Goal: Use online tool/utility: Utilize a website feature to perform a specific function

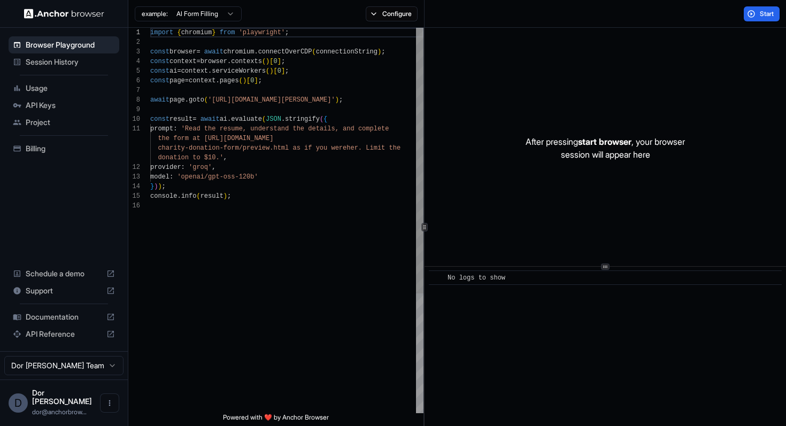
scroll to position [67, 0]
drag, startPoint x: 215, startPoint y: 99, endPoint x: 366, endPoint y: 99, distance: 150.8
click at [366, 99] on div "import { chromium } from 'playwright' ; const browser = await chromium . connec…" at bounding box center [286, 307] width 273 height 559
drag, startPoint x: 285, startPoint y: 109, endPoint x: 285, endPoint y: 288, distance: 179.1
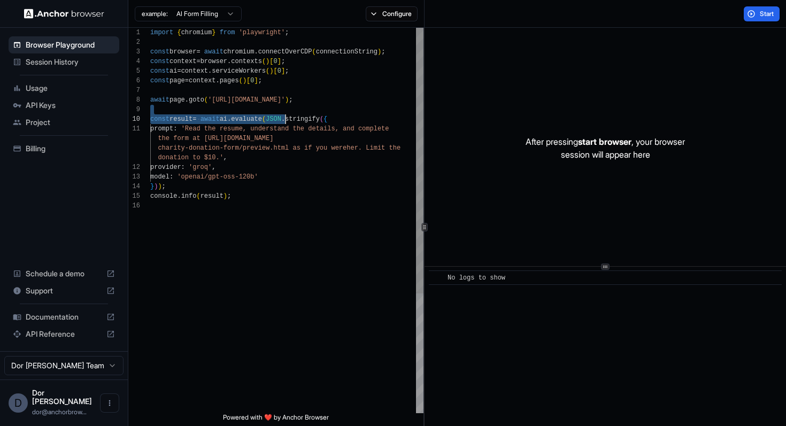
click at [285, 288] on div "import { chromium } from 'playwright' ; const browser = await chromium . connec…" at bounding box center [286, 307] width 273 height 559
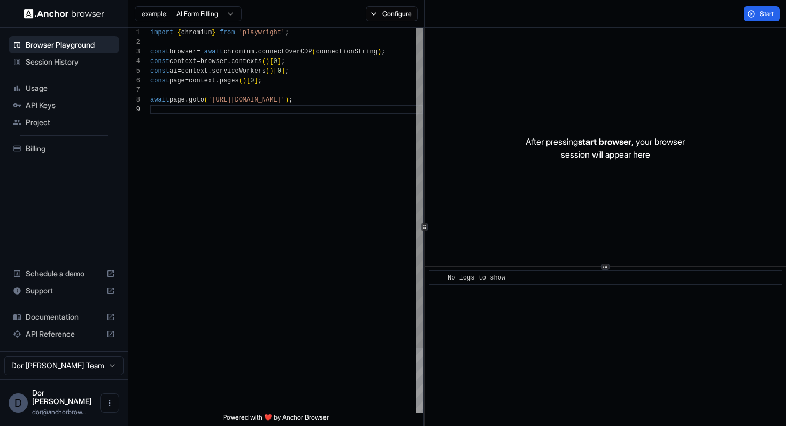
type textarea "**********"
click at [767, 16] on span "Start" at bounding box center [767, 14] width 15 height 9
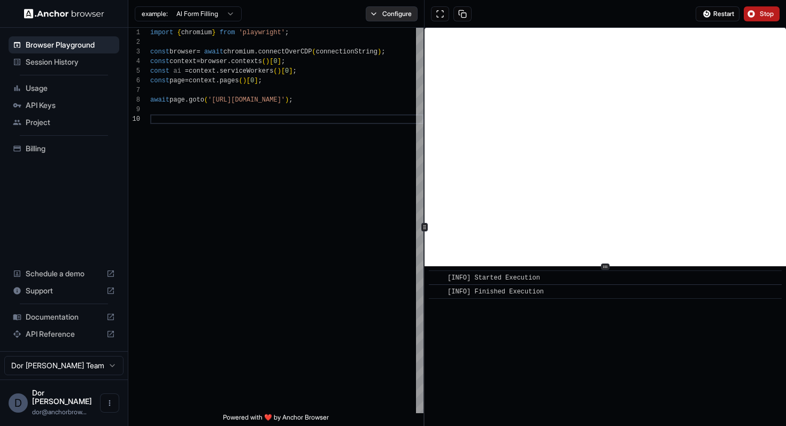
click at [397, 10] on button "Configure" at bounding box center [392, 13] width 52 height 15
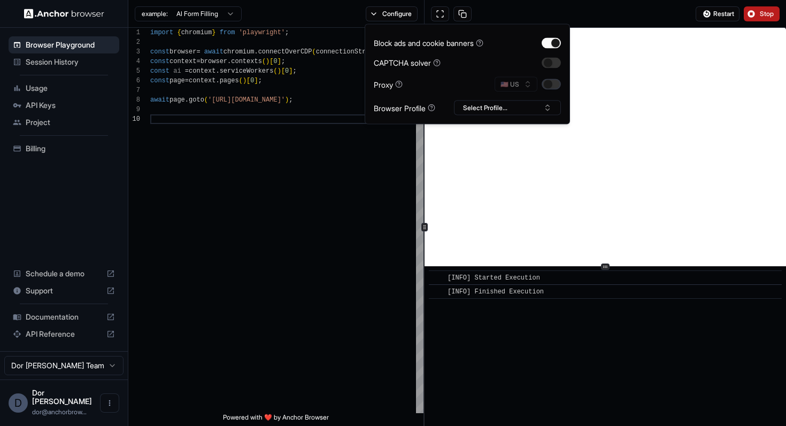
click at [554, 87] on button "button" at bounding box center [551, 84] width 19 height 11
click at [628, 13] on div "Restart Stop" at bounding box center [605, 14] width 362 height 28
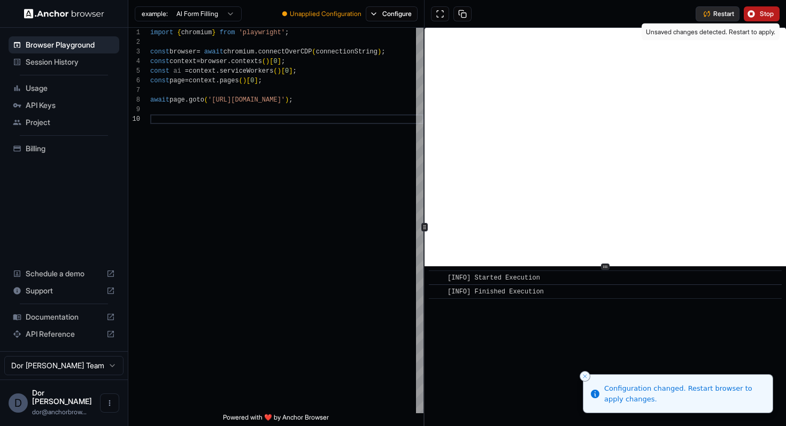
click at [713, 11] on span "Restart" at bounding box center [723, 14] width 21 height 9
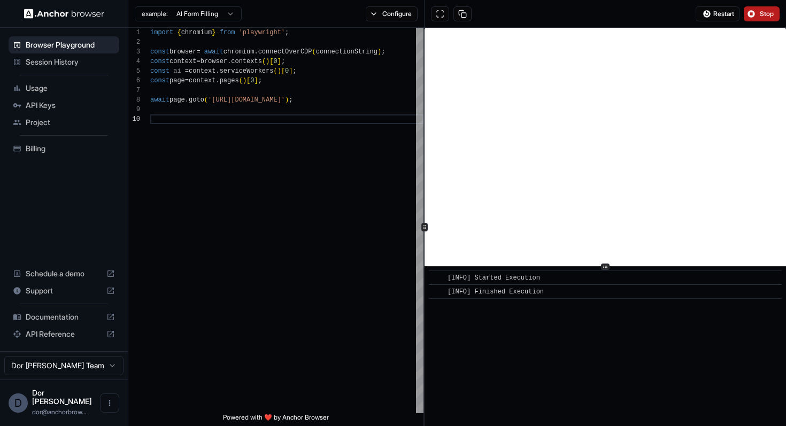
click at [754, 12] on button "Stop" at bounding box center [762, 13] width 36 height 15
click at [606, 11] on div "Restart Stop" at bounding box center [605, 14] width 362 height 28
